Goal: Transaction & Acquisition: Subscribe to service/newsletter

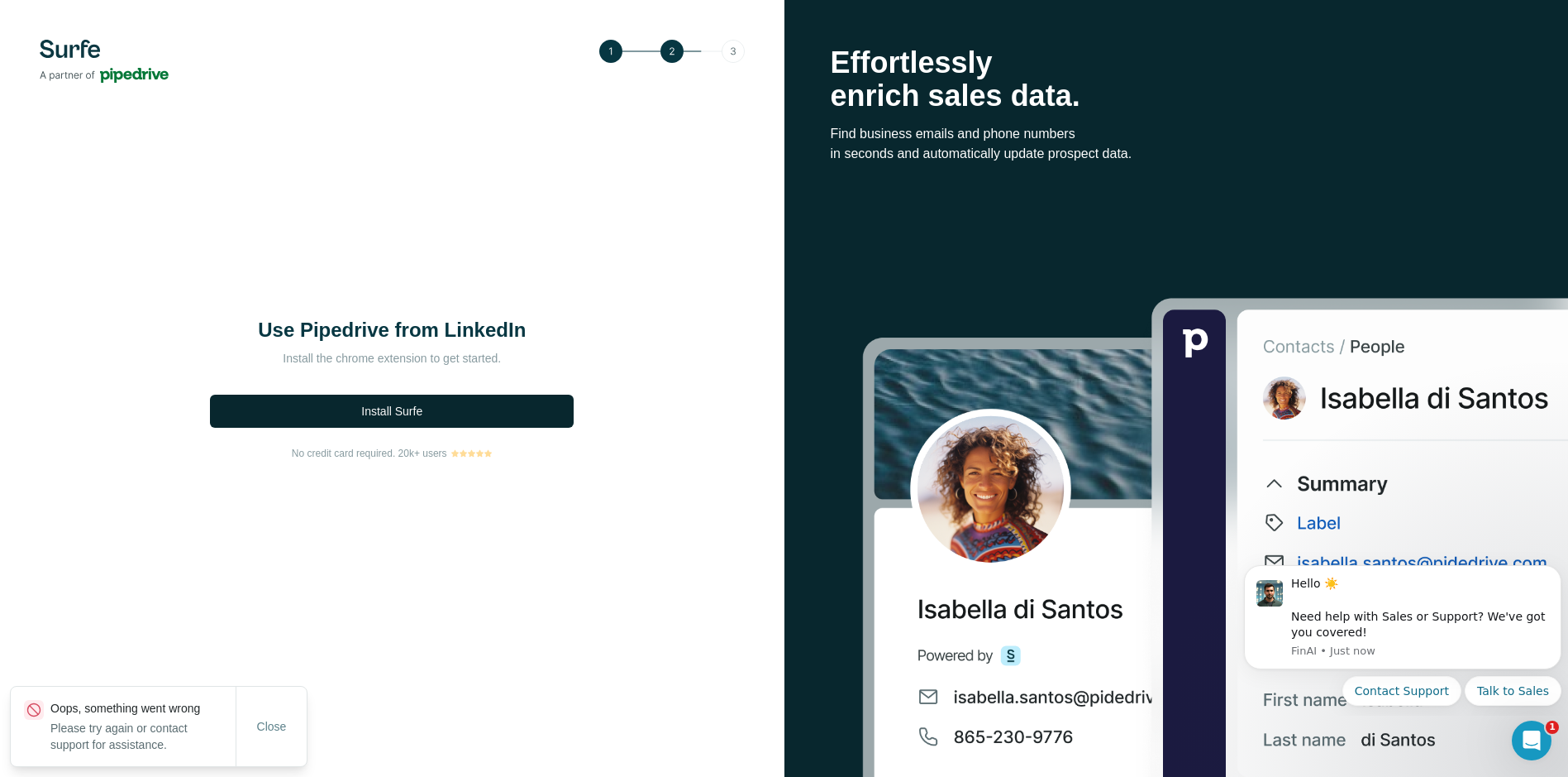
click at [423, 417] on span "Install Surfe" at bounding box center [392, 411] width 62 height 17
